Goal: Transaction & Acquisition: Purchase product/service

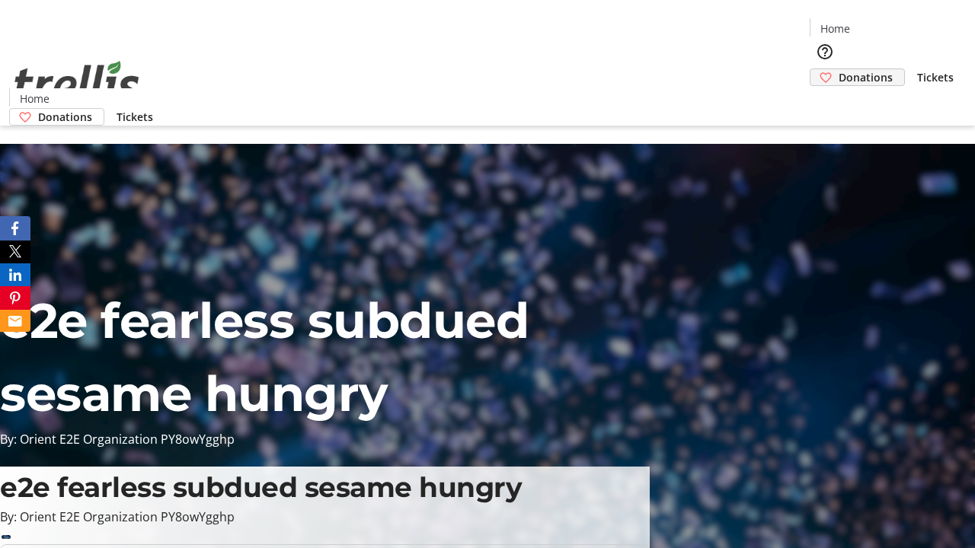
click at [838, 69] on span "Donations" at bounding box center [865, 77] width 54 height 16
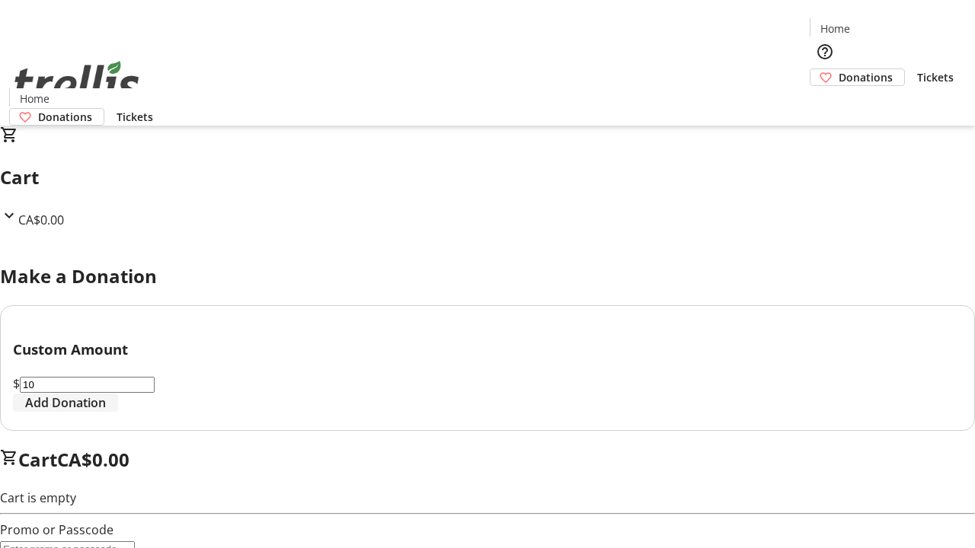
click at [106, 412] on span "Add Donation" at bounding box center [65, 403] width 81 height 18
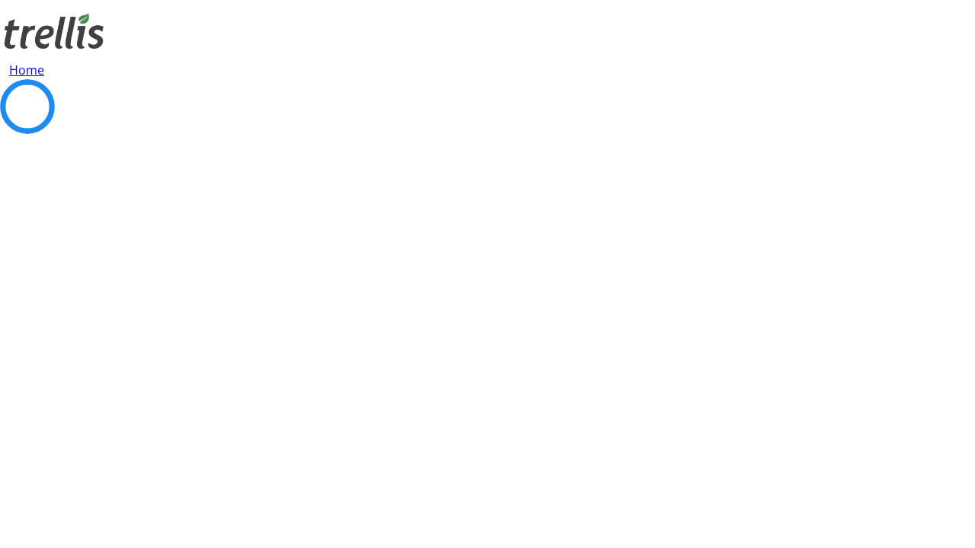
select select "CA"
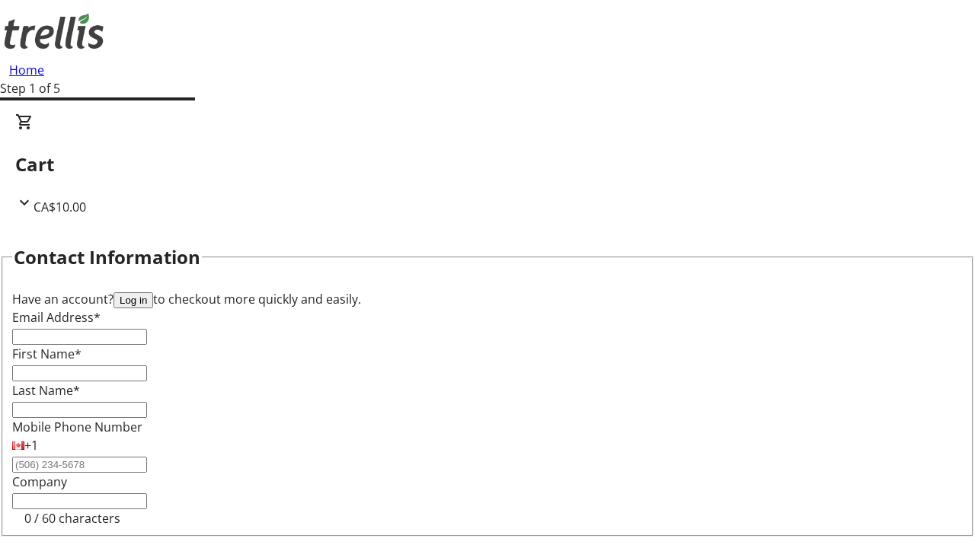
click at [153, 292] on button "Log in" at bounding box center [133, 300] width 40 height 16
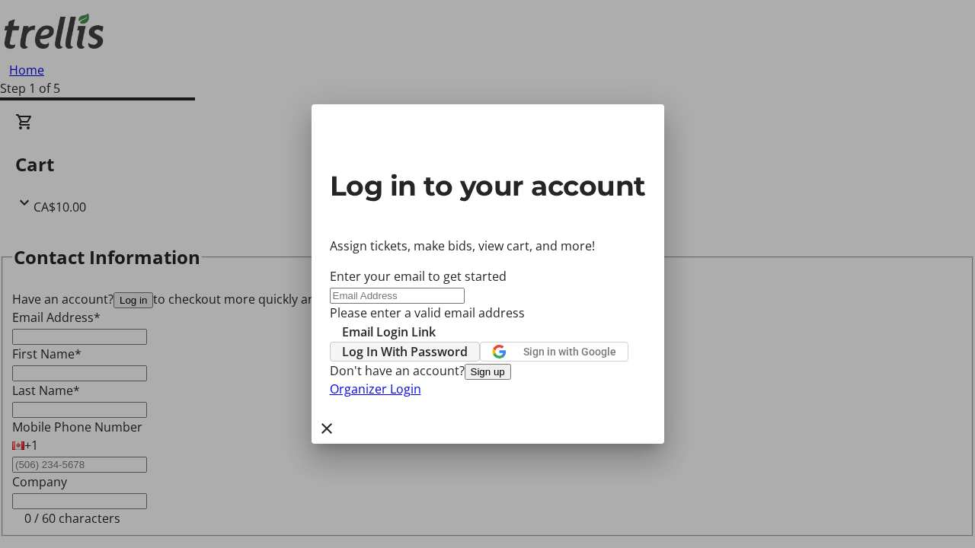
click at [468, 343] on span "Log In With Password" at bounding box center [405, 352] width 126 height 18
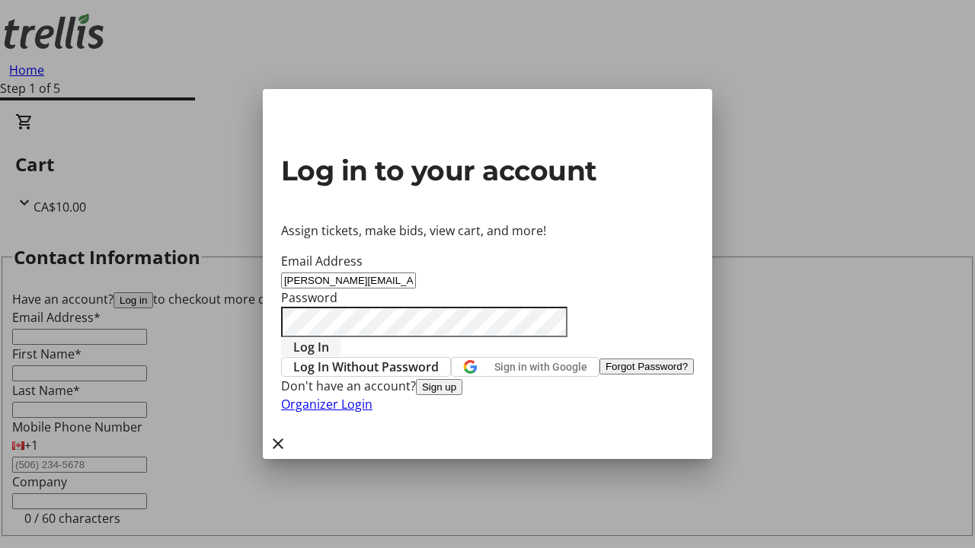
click at [329, 338] on span "Log In" at bounding box center [311, 347] width 36 height 18
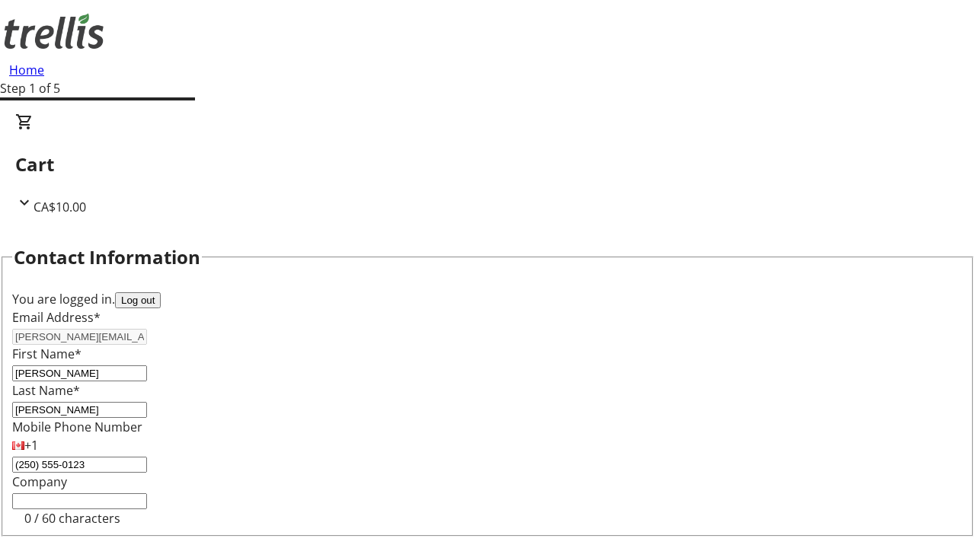
select select "CA"
type input "[STREET_ADDRESS][PERSON_NAME]"
type input "Kelowna"
select select "BC"
type input "Kelowna"
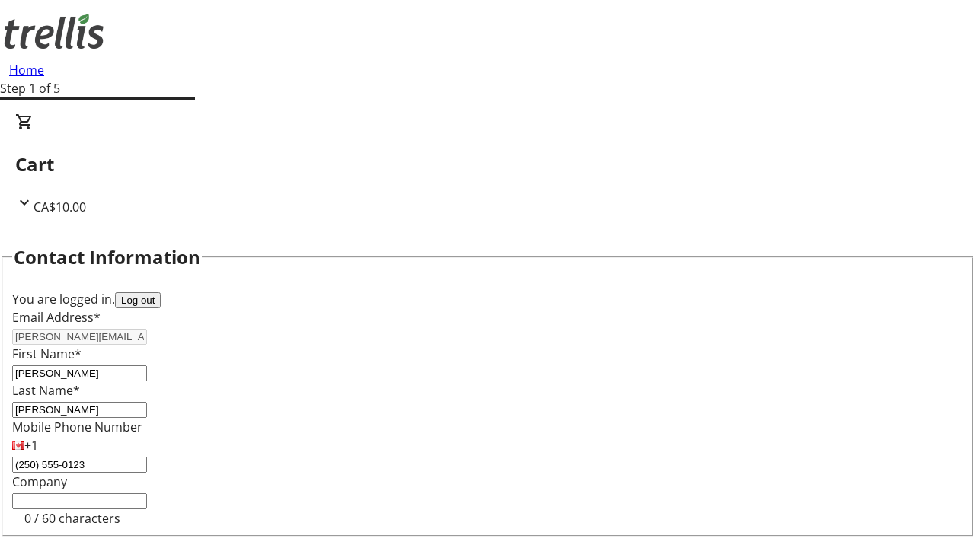
type input "V1Y 0C2"
